Goal: Task Accomplishment & Management: Manage account settings

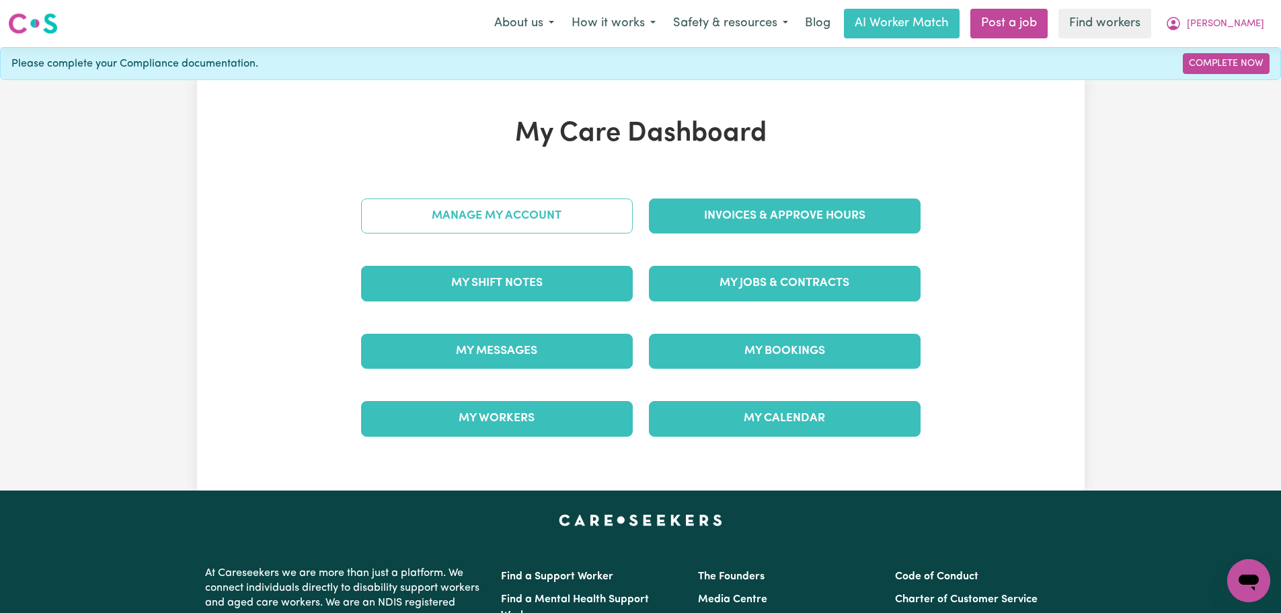
click at [594, 217] on link "Manage My Account" at bounding box center [497, 215] width 272 height 35
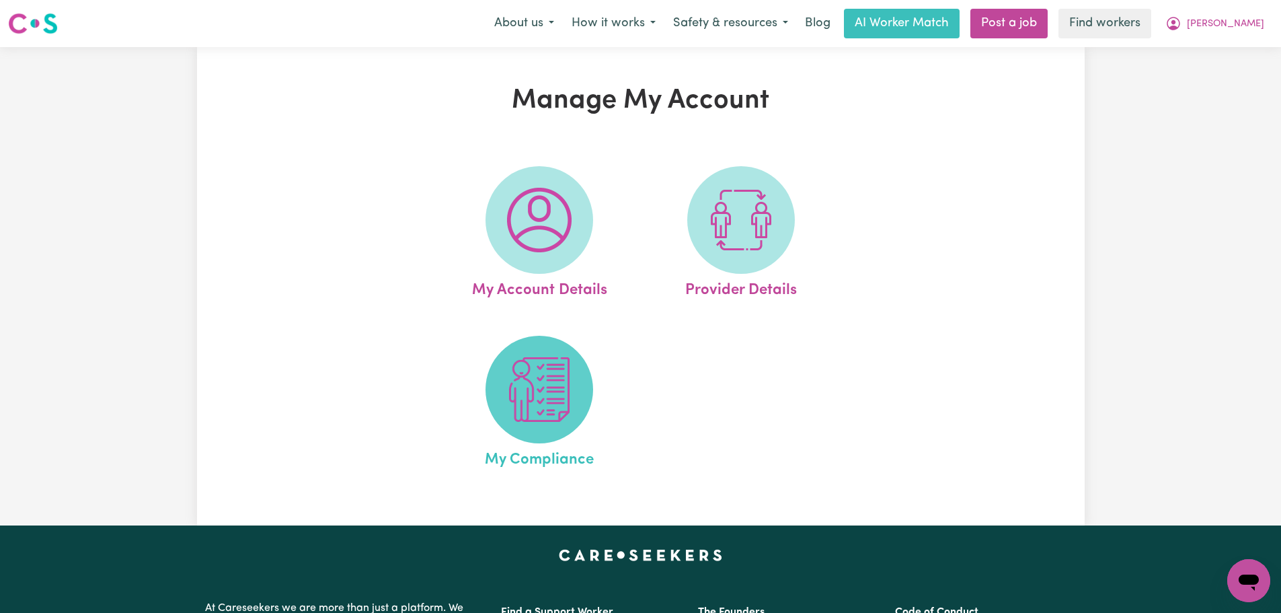
click at [549, 406] on img at bounding box center [539, 389] width 65 height 65
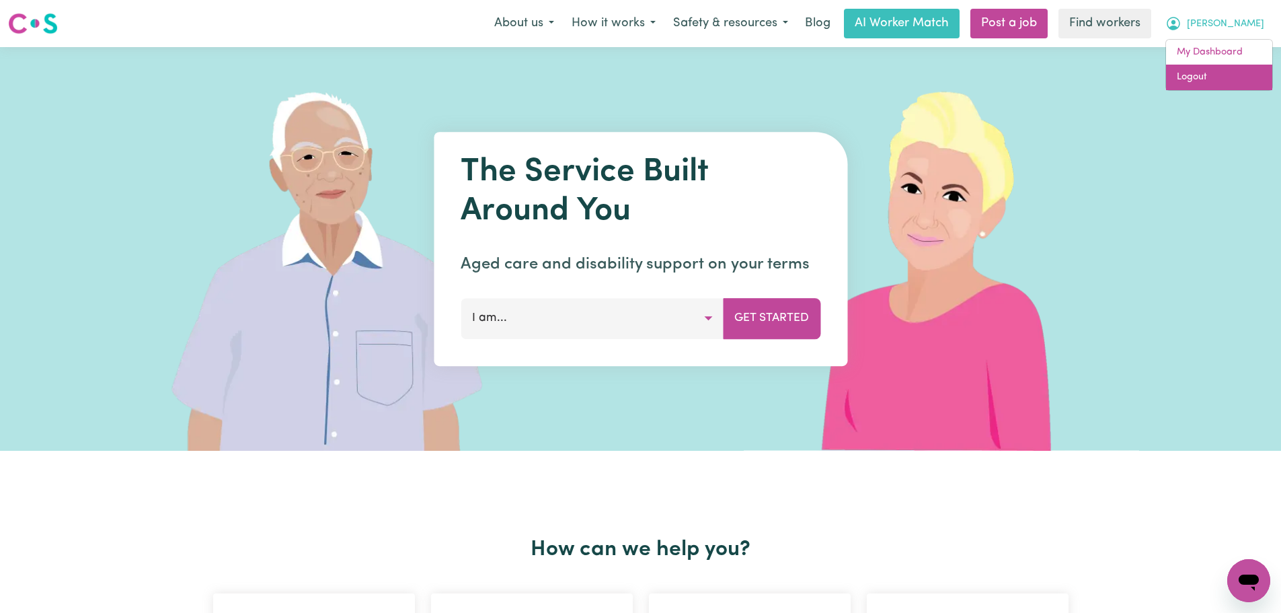
click at [1213, 81] on link "Logout" at bounding box center [1219, 78] width 106 height 26
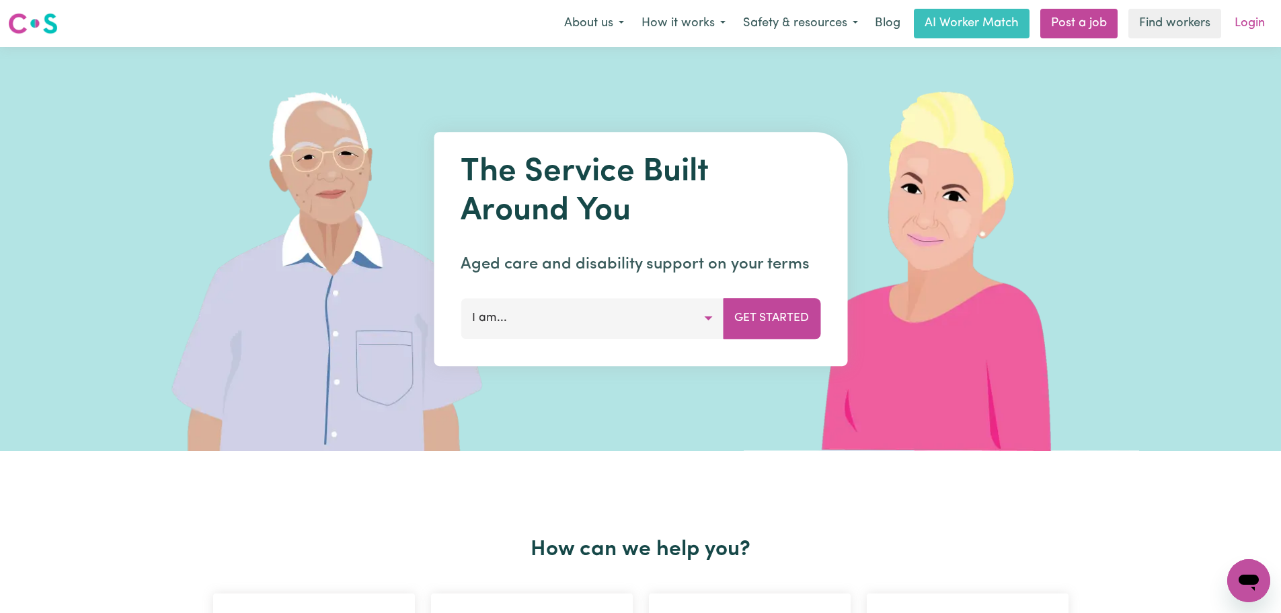
click at [1253, 20] on link "Login" at bounding box center [1250, 24] width 46 height 30
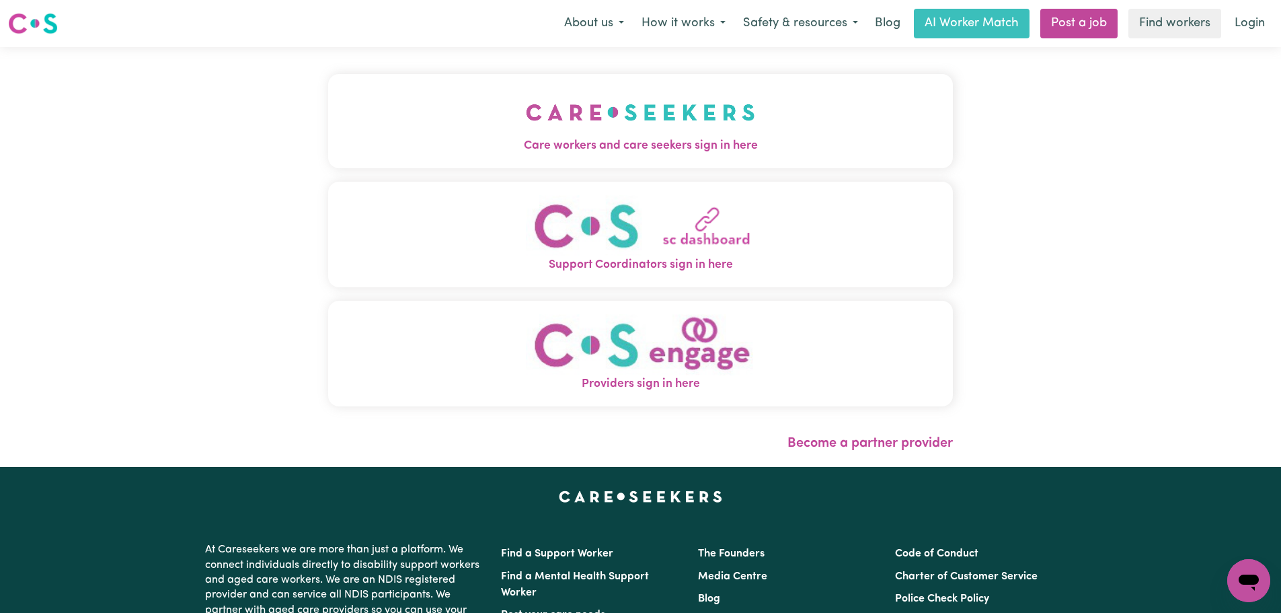
click at [328, 172] on div "Care workers and care seekers sign in here Support Coordinators sign in here Pr…" at bounding box center [640, 247] width 625 height 346
click at [492, 137] on button "Care workers and care seekers sign in here" at bounding box center [640, 121] width 625 height 94
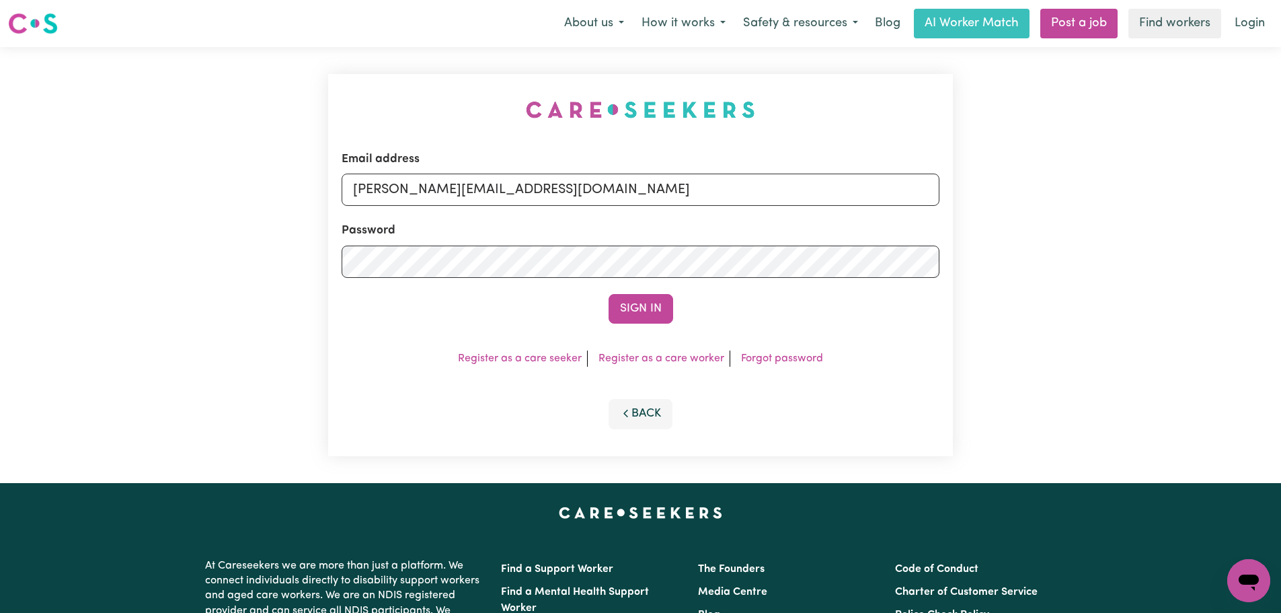
click at [623, 196] on input "lindsay+engage@careseekers.com.au" at bounding box center [641, 190] width 598 height 32
drag, startPoint x: 566, startPoint y: 185, endPoint x: 568, endPoint y: 206, distance: 20.9
click at [566, 186] on input "lindsay+engage@careseekers.com.au" at bounding box center [641, 190] width 598 height 32
drag, startPoint x: 699, startPoint y: 189, endPoint x: 422, endPoint y: 184, distance: 277.1
click at [422, 184] on input "superuser~jasonandrewparker@careseekers.com.au" at bounding box center [641, 190] width 598 height 32
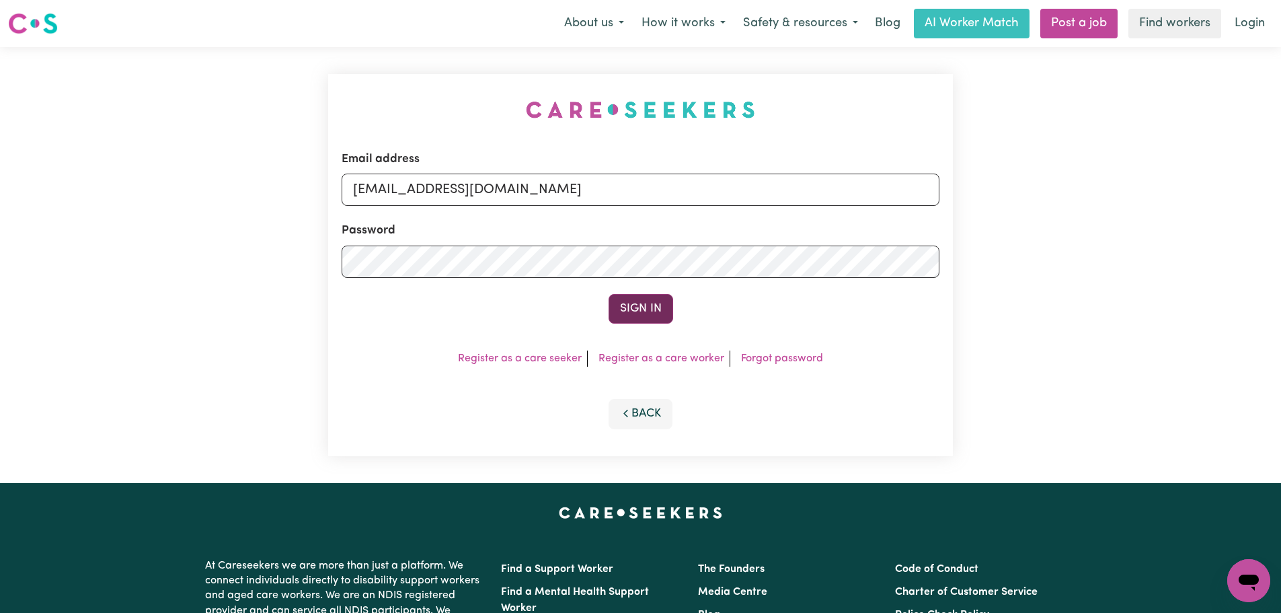
type input "superuser~jasonandrewparker@careseekers.com.au"
click at [640, 318] on button "Sign In" at bounding box center [641, 309] width 65 height 30
